Goal: Check status: Check status

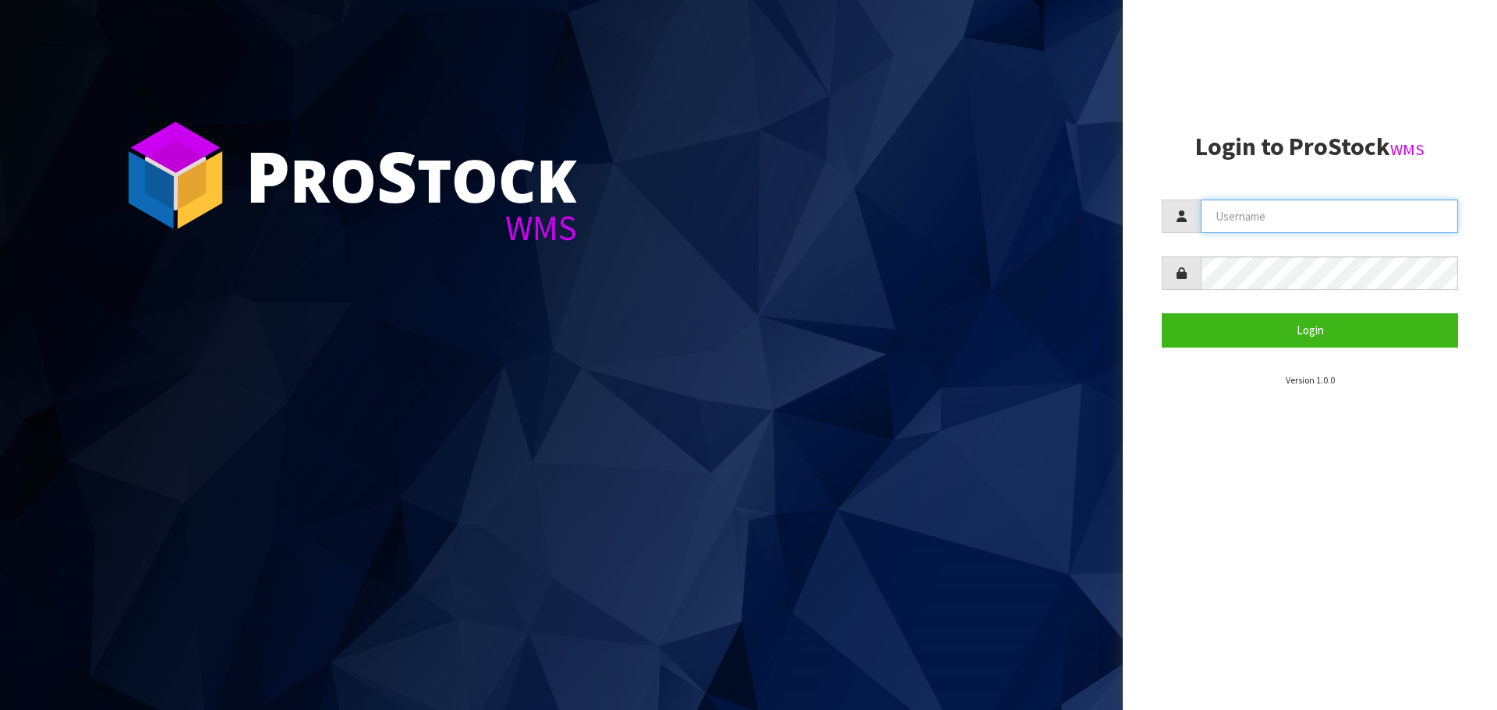
click at [1266, 217] on input "text" at bounding box center [1329, 217] width 257 height 34
type input "[EMAIL_ADDRESS][DOMAIN_NAME]"
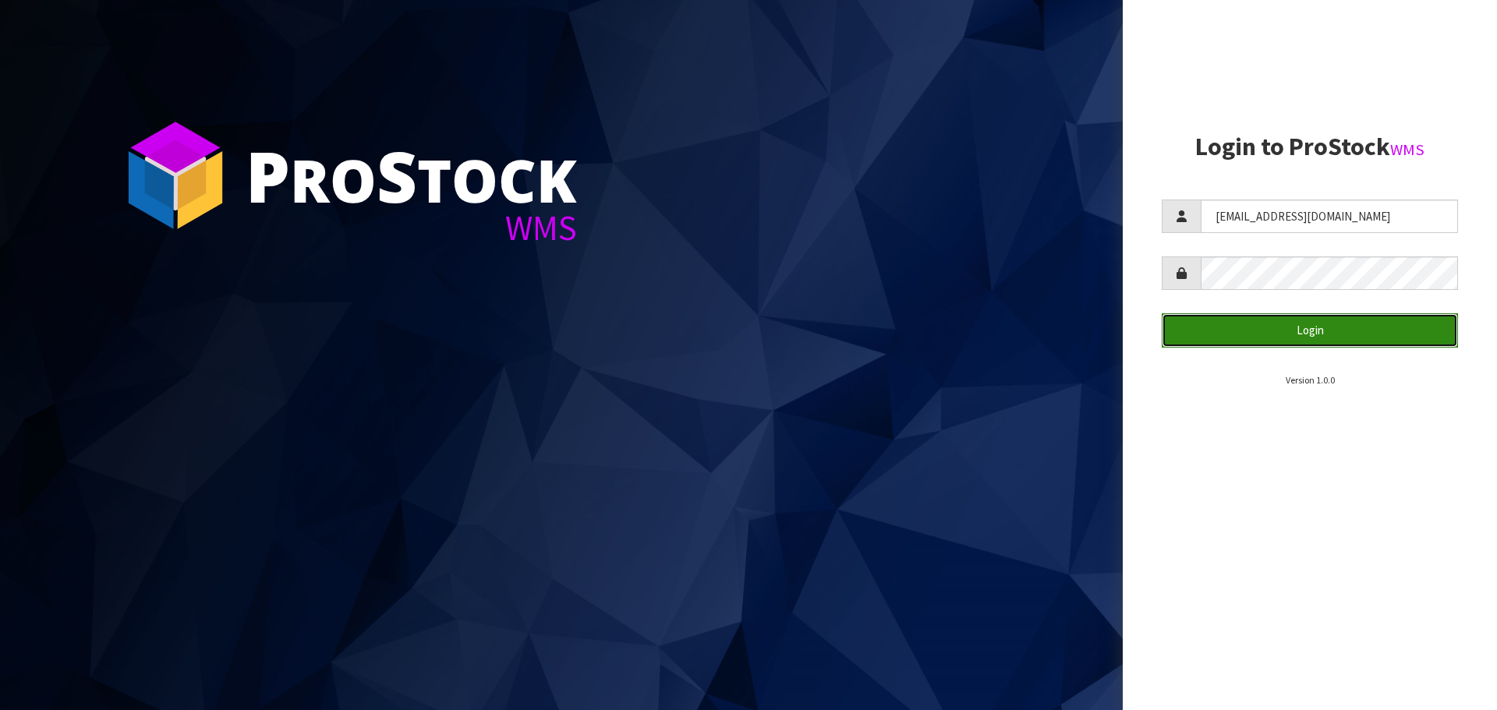
click at [1325, 320] on button "Login" at bounding box center [1310, 330] width 296 height 34
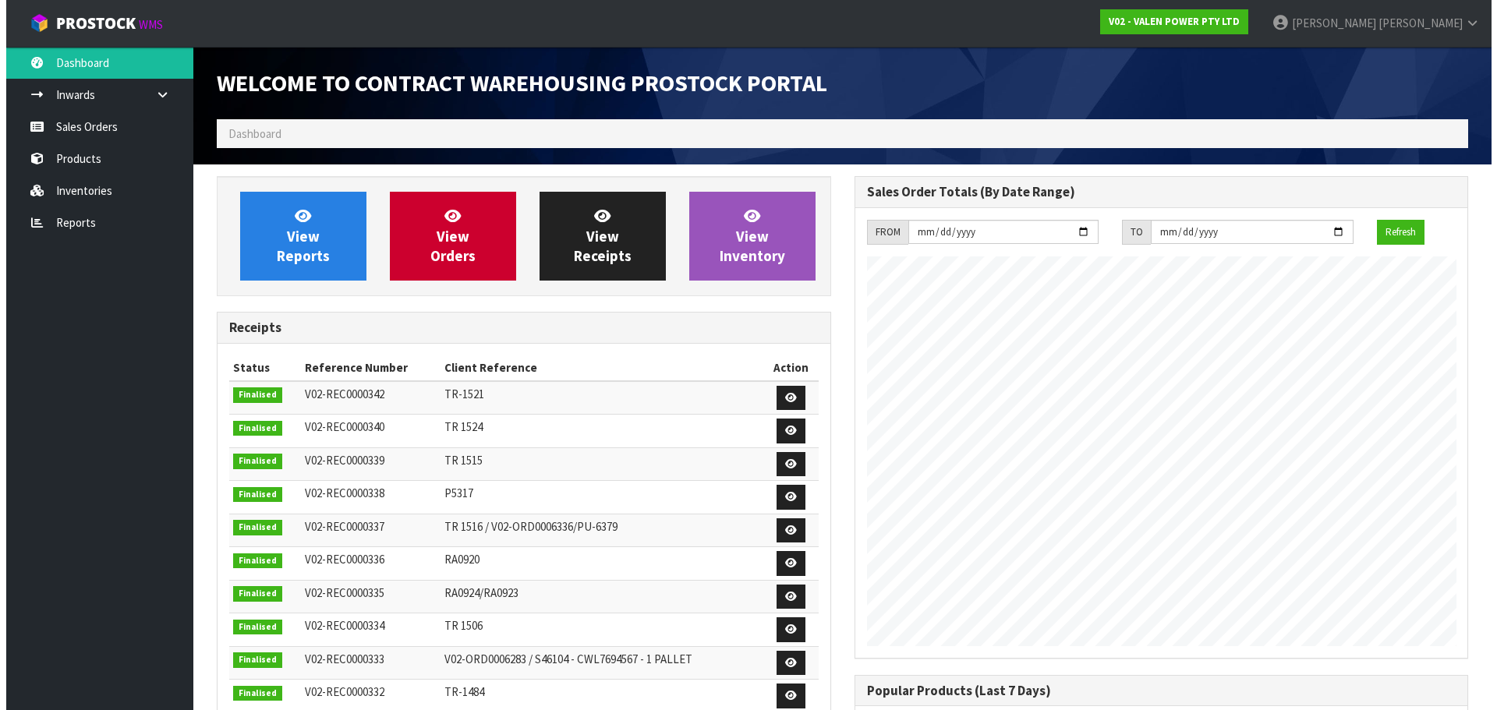
scroll to position [865, 637]
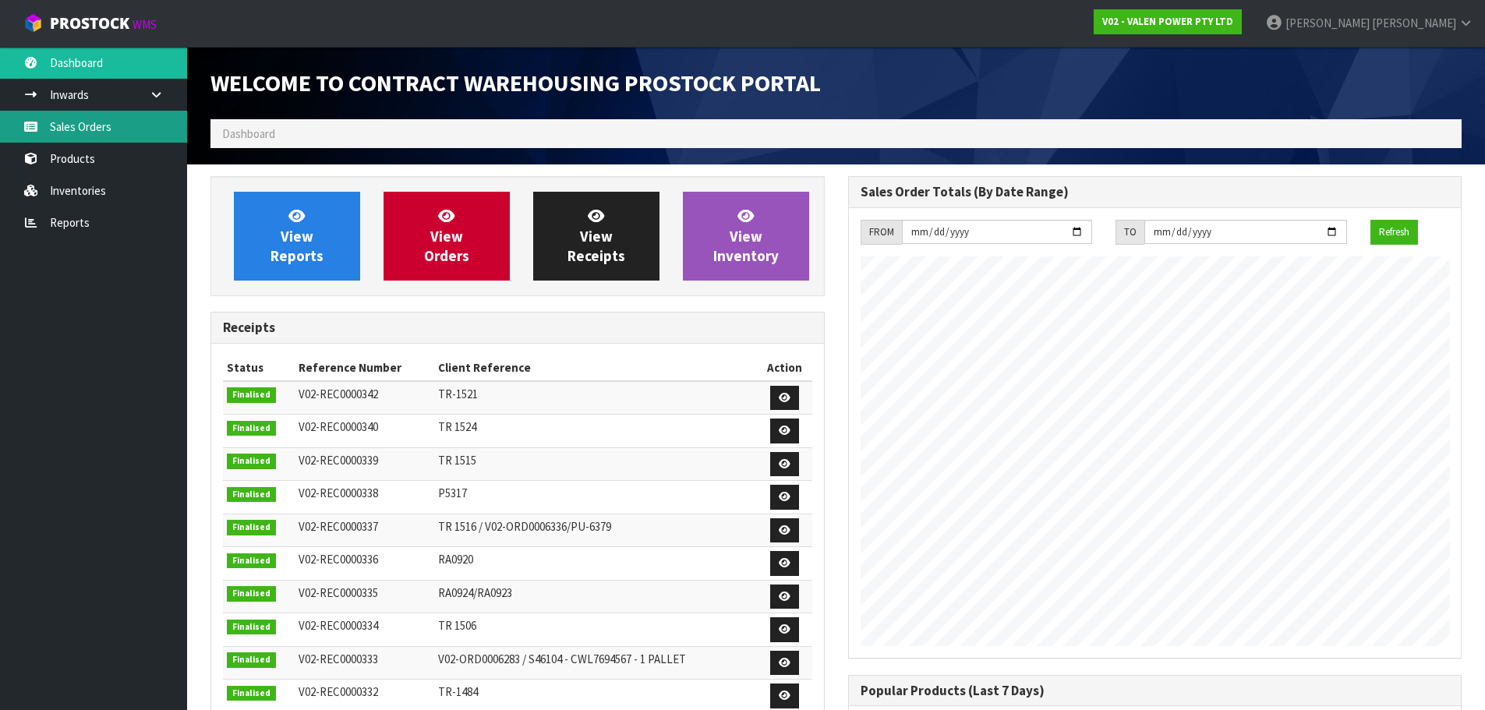
click at [84, 131] on link "Sales Orders" at bounding box center [93, 127] width 187 height 32
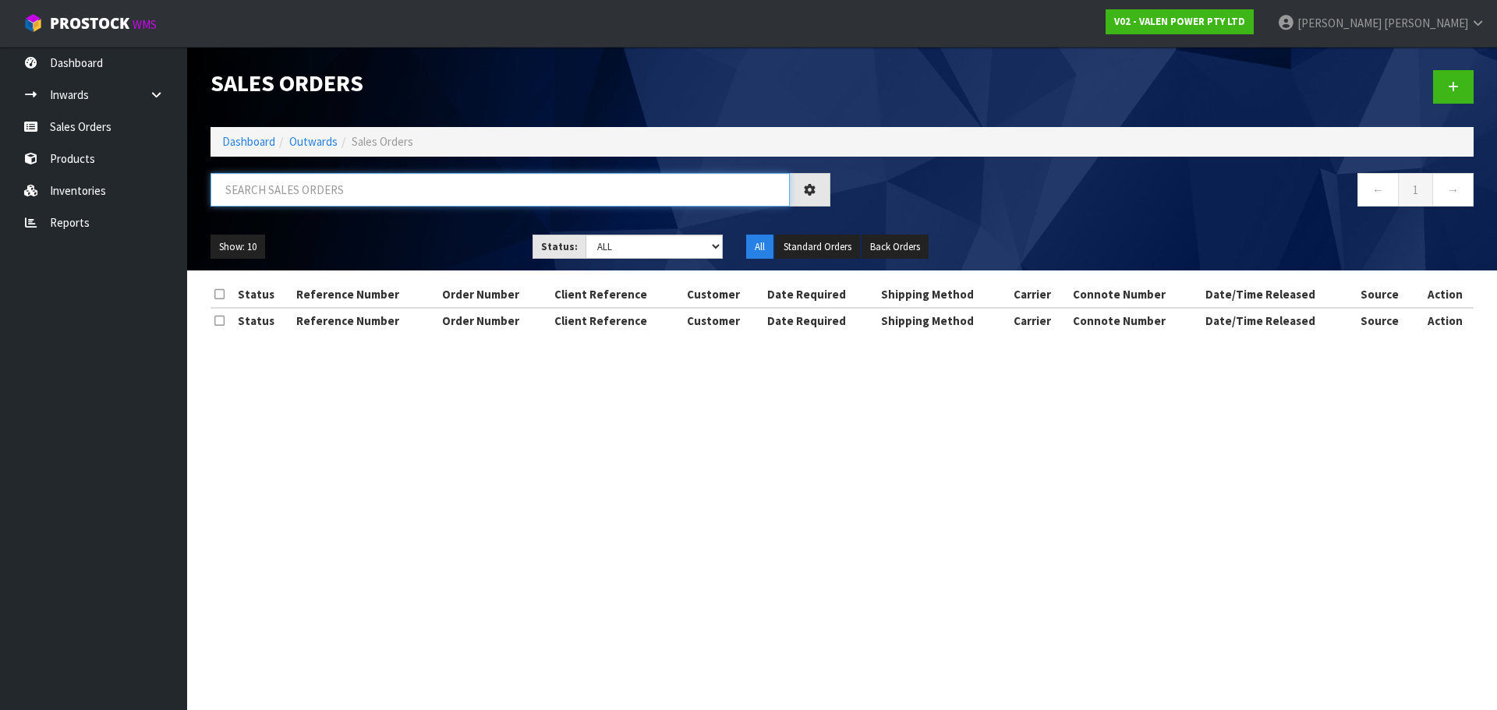
click at [309, 186] on input "text" at bounding box center [499, 190] width 579 height 34
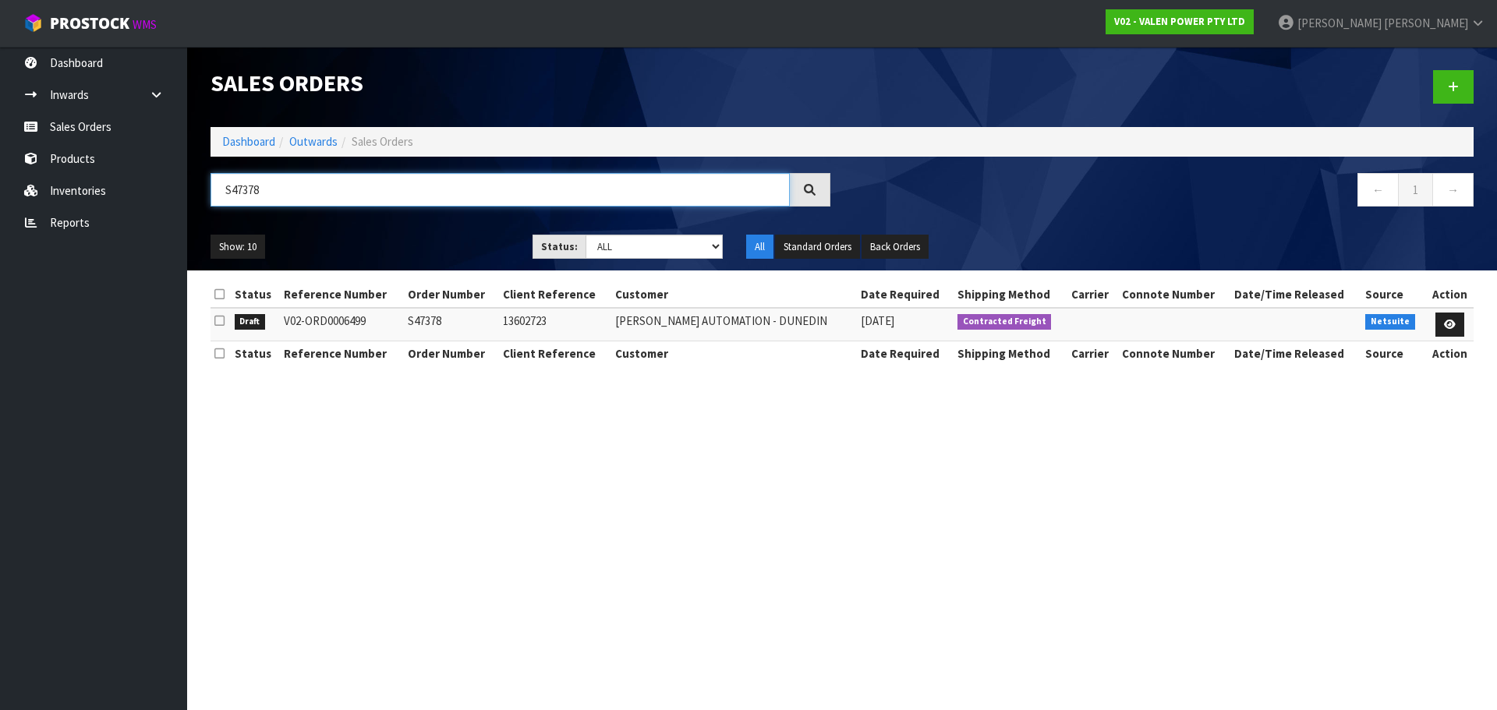
click at [285, 194] on input "S47378" at bounding box center [499, 190] width 579 height 34
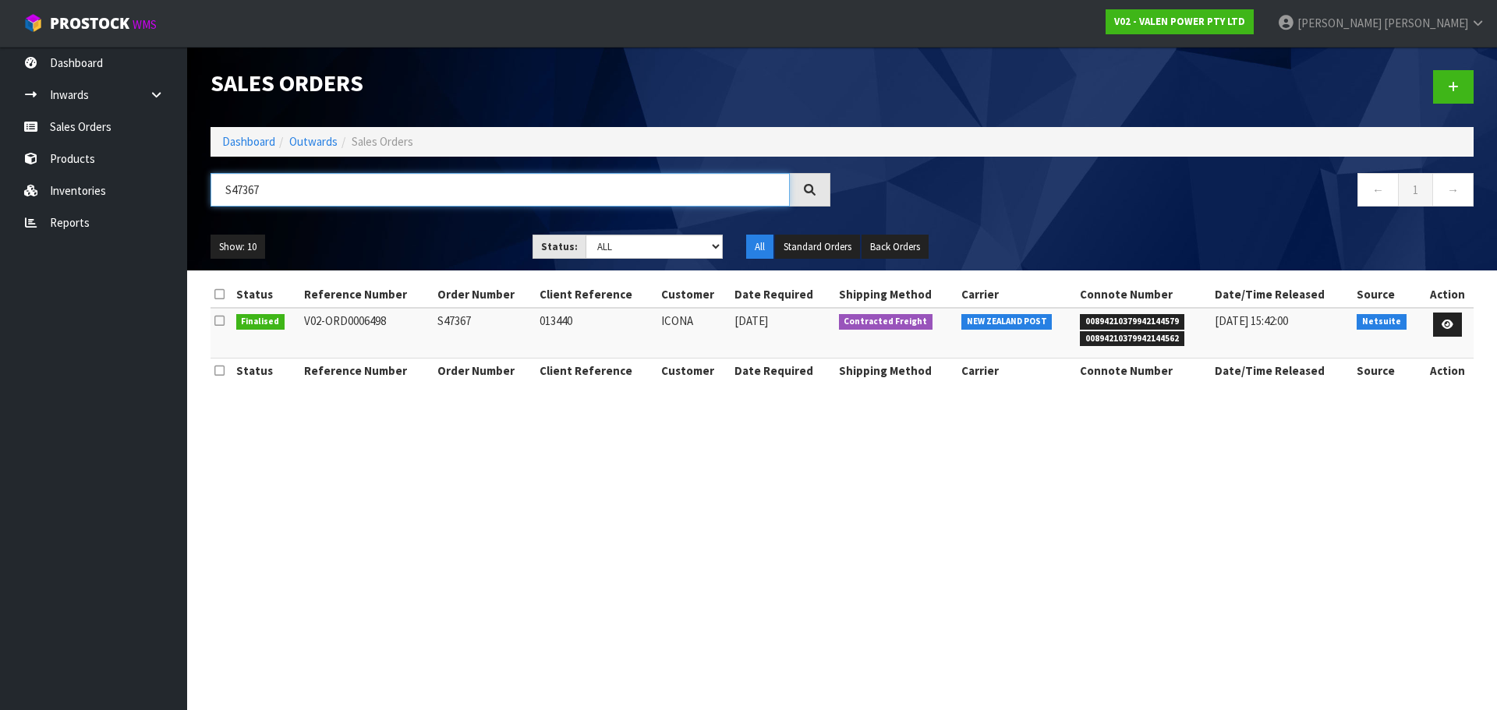
type input "S47367"
